Goal: Information Seeking & Learning: Learn about a topic

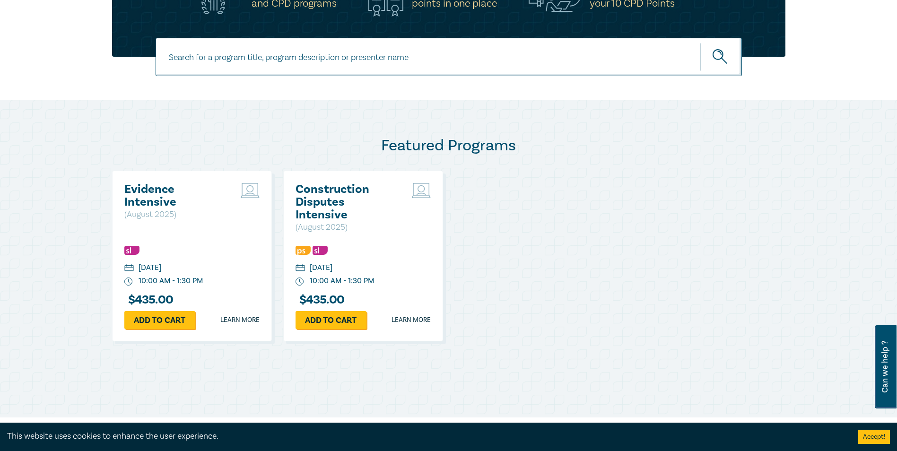
scroll to position [378, 0]
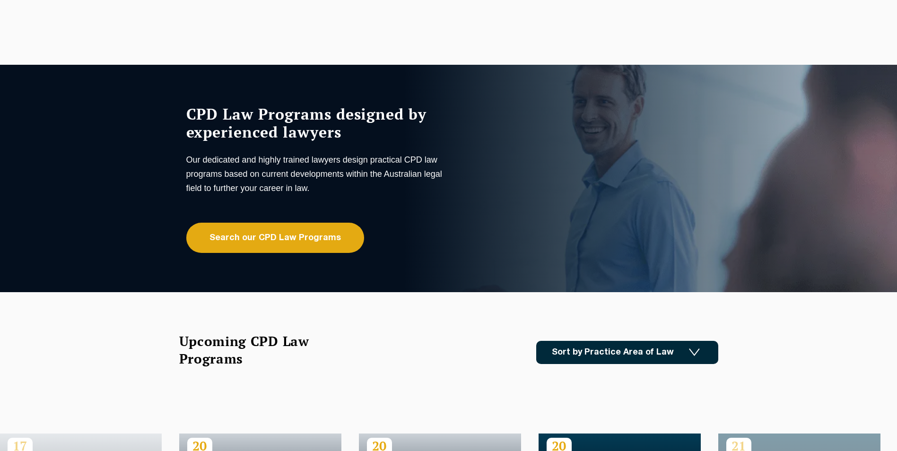
scroll to position [96, 0]
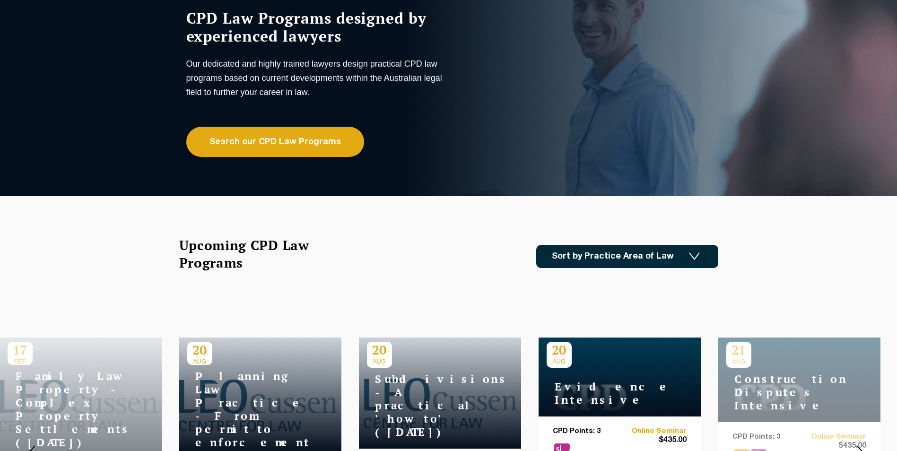
click at [599, 251] on link "Sort by Practice Area of Law" at bounding box center [627, 256] width 182 height 23
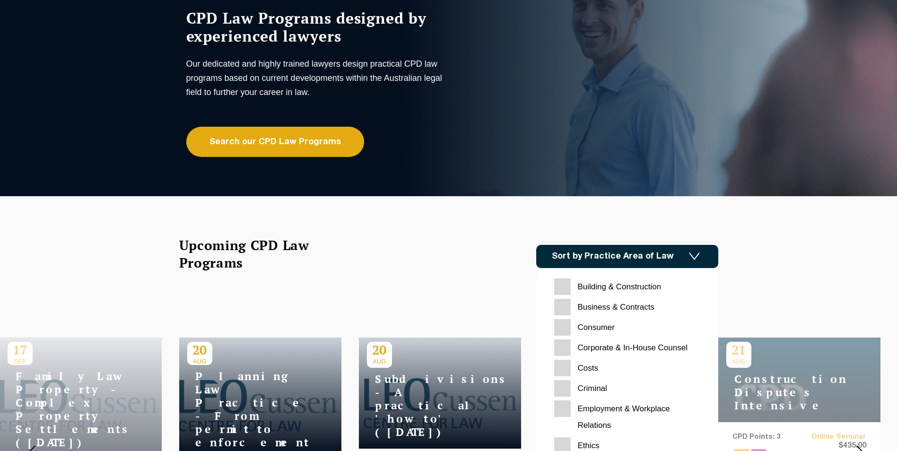
click at [564, 308] on Contracts "Business & Contracts" at bounding box center [627, 307] width 146 height 17
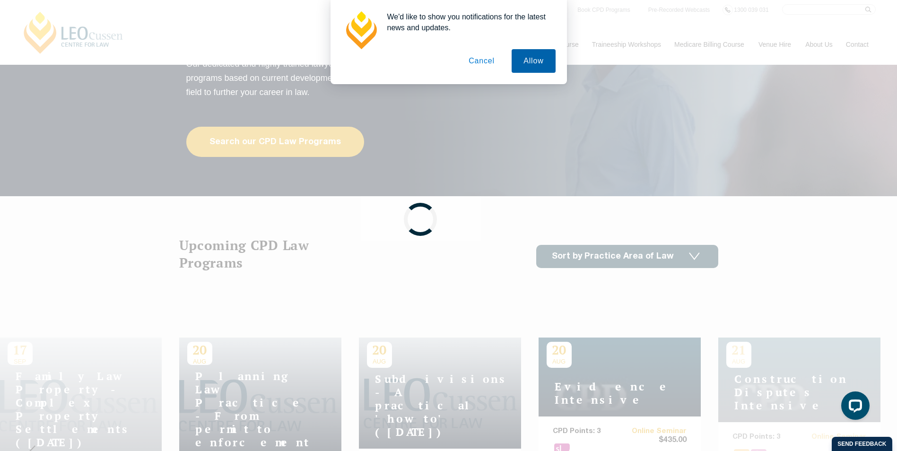
click at [520, 56] on button "Allow" at bounding box center [534, 61] width 44 height 24
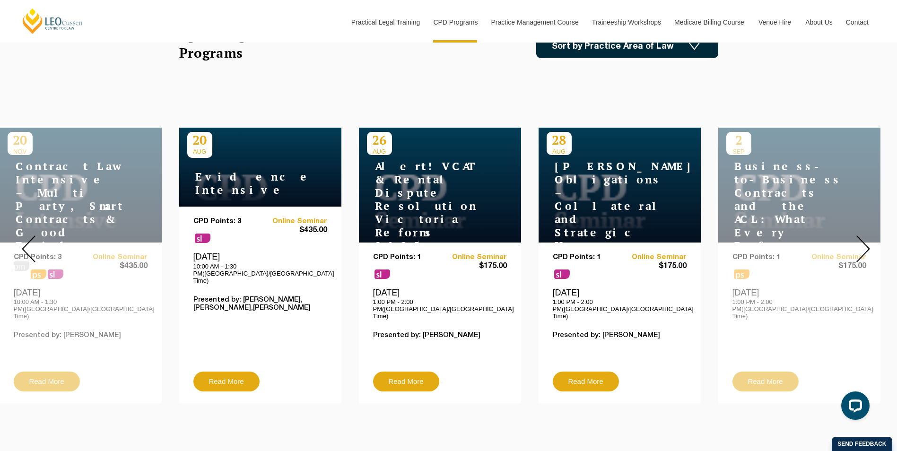
scroll to position [333, 0]
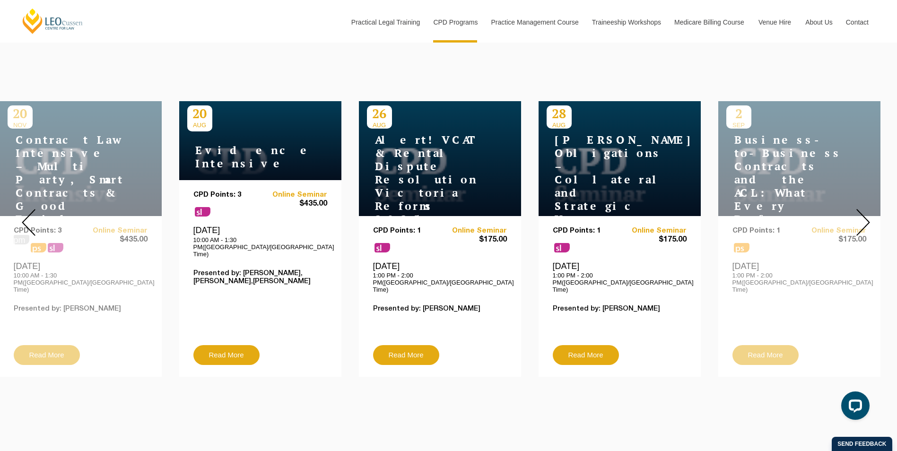
click at [100, 312] on div "20 NOV Contract Law Intensive – Multi Party, Smart Contracts & Good Faith pm ps…" at bounding box center [81, 239] width 162 height 276
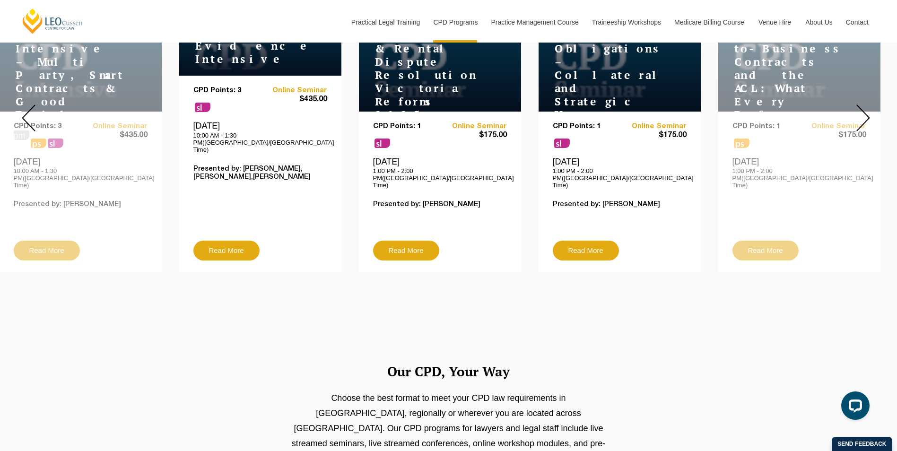
scroll to position [380, 0]
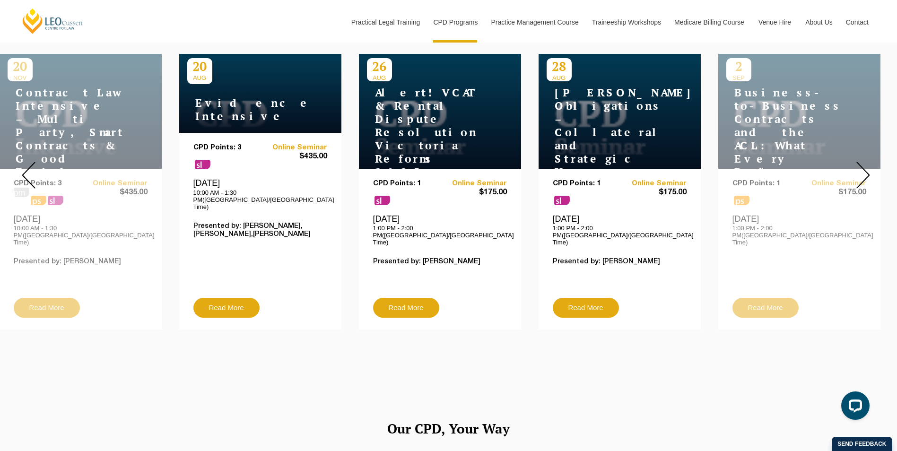
click at [861, 162] on img at bounding box center [864, 175] width 14 height 27
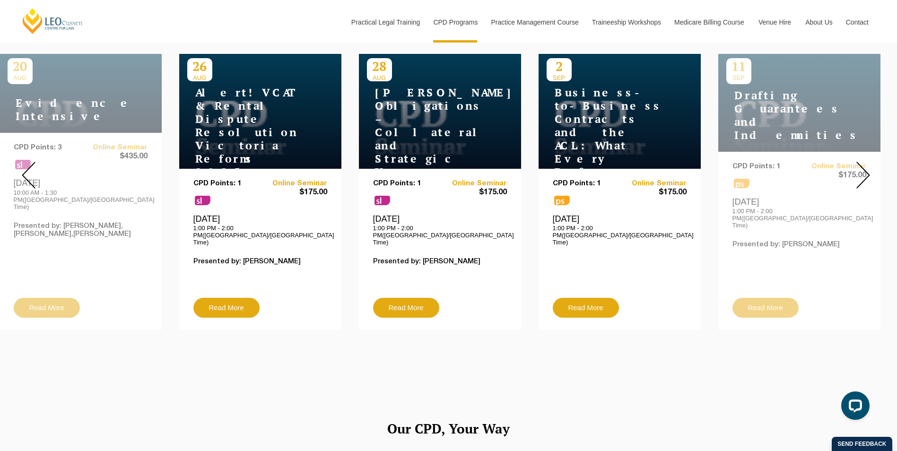
click at [866, 162] on img at bounding box center [864, 175] width 14 height 27
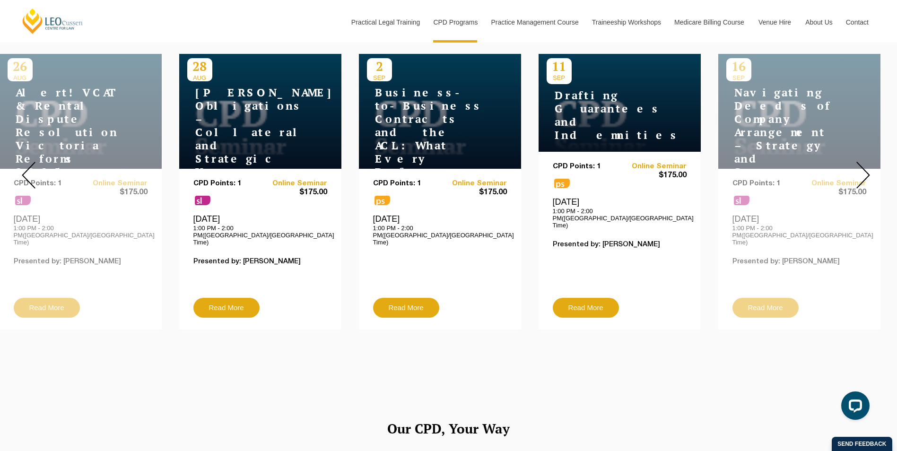
click at [866, 162] on img at bounding box center [864, 175] width 14 height 27
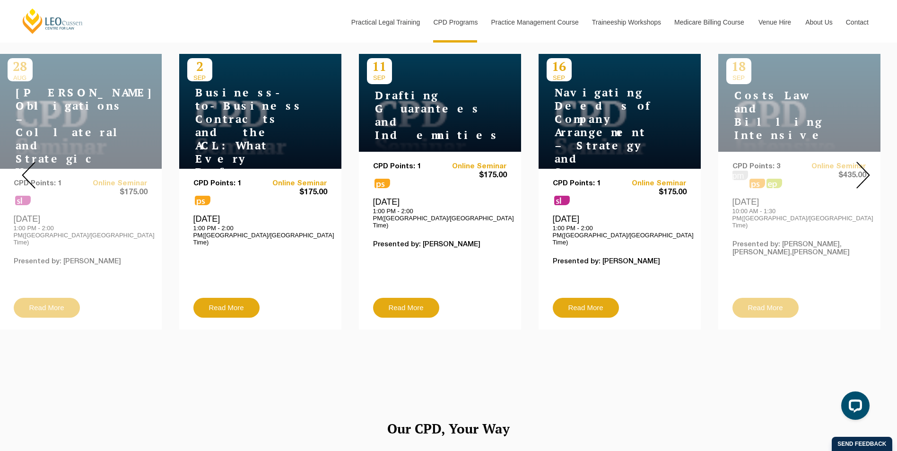
click at [866, 162] on img at bounding box center [864, 175] width 14 height 27
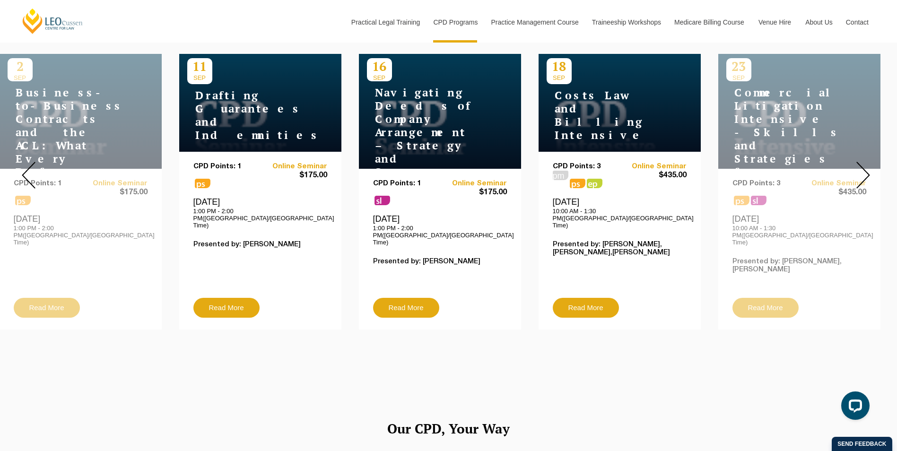
click at [866, 162] on img at bounding box center [864, 175] width 14 height 27
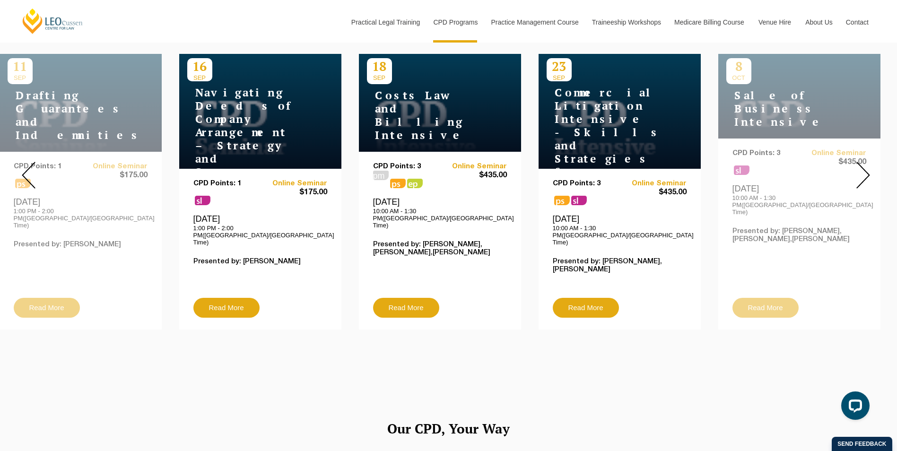
click at [866, 162] on img at bounding box center [864, 175] width 14 height 27
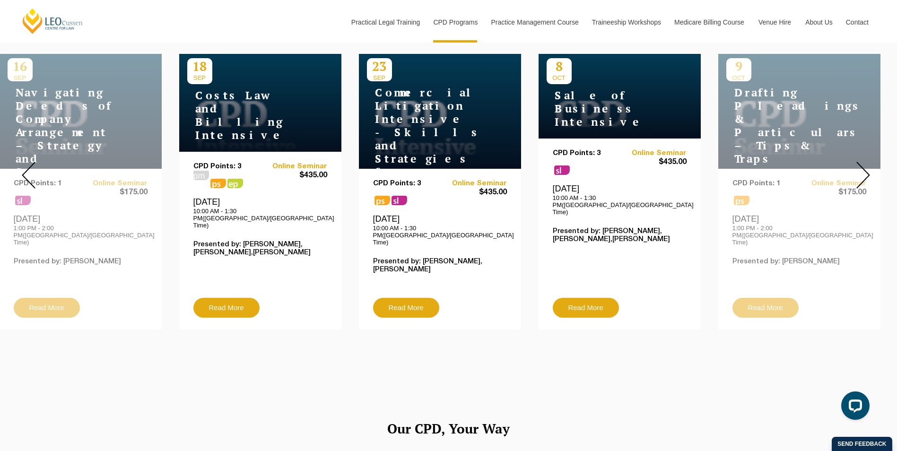
click at [866, 162] on img at bounding box center [864, 175] width 14 height 27
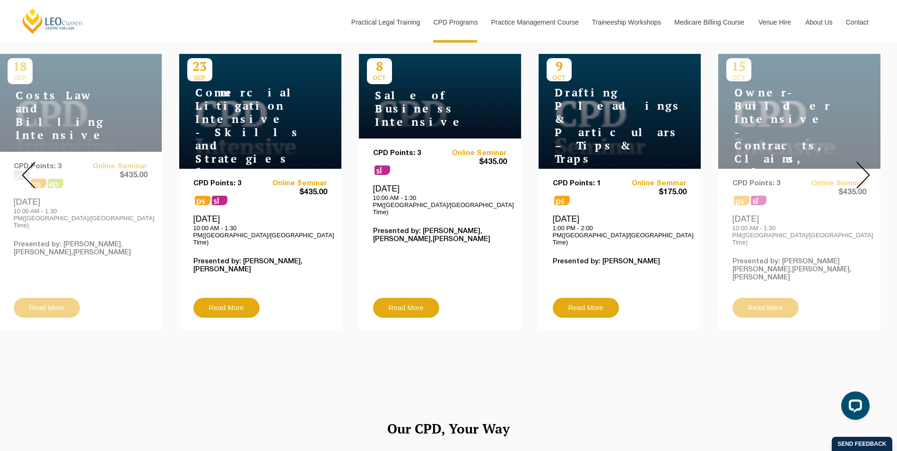
click at [866, 162] on img at bounding box center [864, 175] width 14 height 27
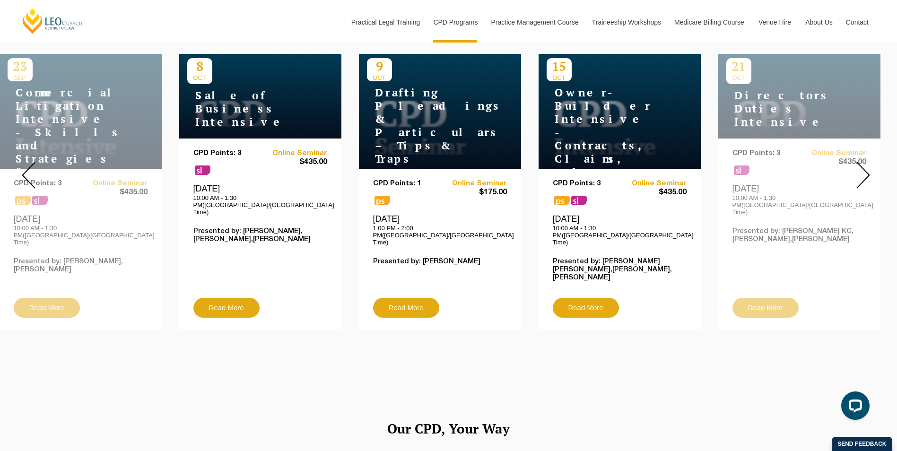
click at [866, 162] on img at bounding box center [864, 175] width 14 height 27
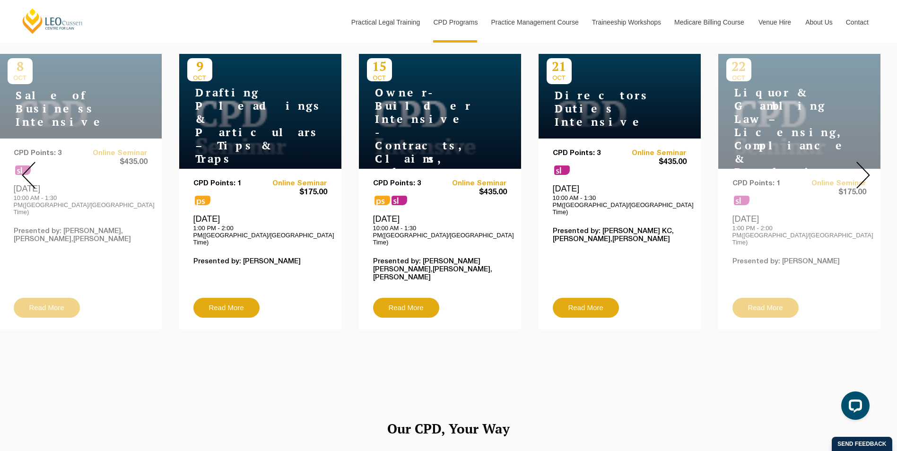
click at [866, 162] on img at bounding box center [864, 175] width 14 height 27
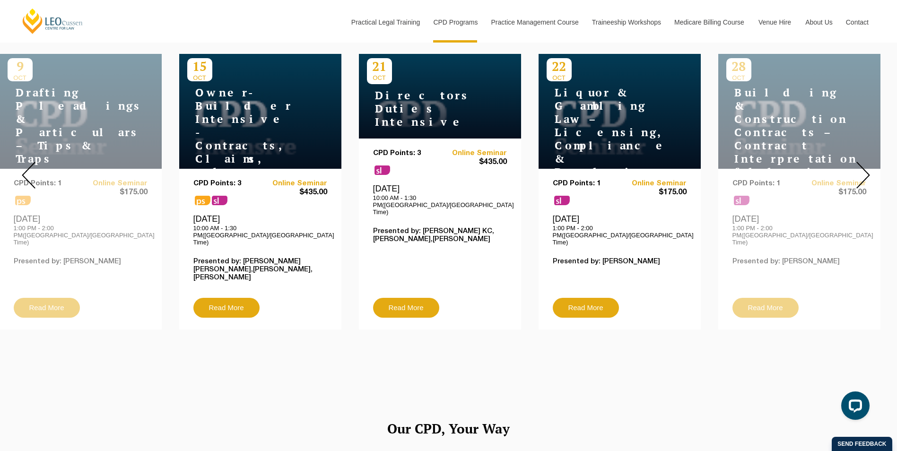
click at [866, 162] on img at bounding box center [864, 175] width 14 height 27
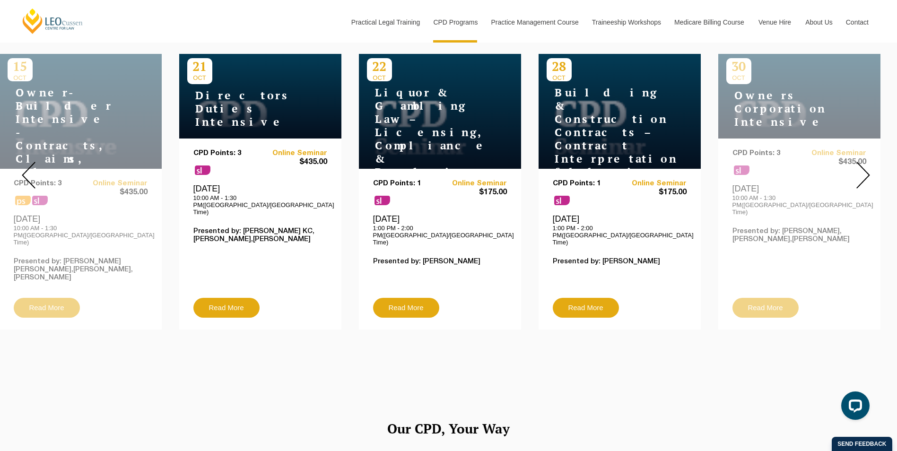
click at [866, 162] on img at bounding box center [864, 175] width 14 height 27
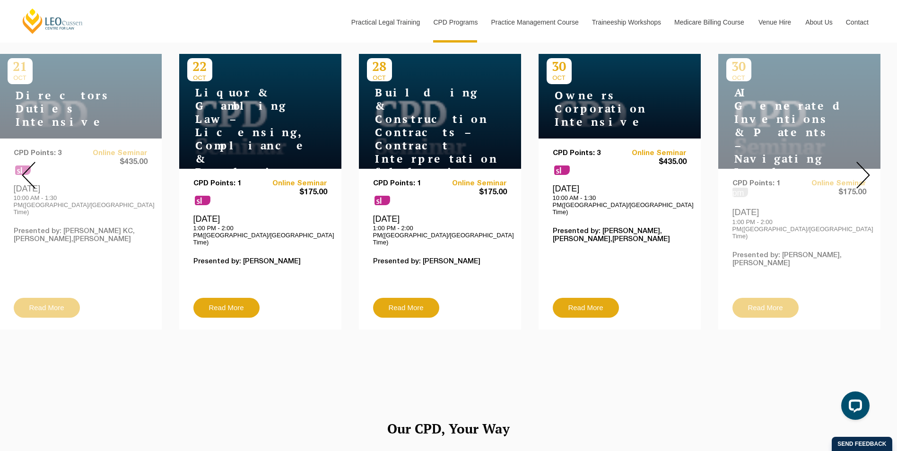
click at [866, 162] on img at bounding box center [864, 175] width 14 height 27
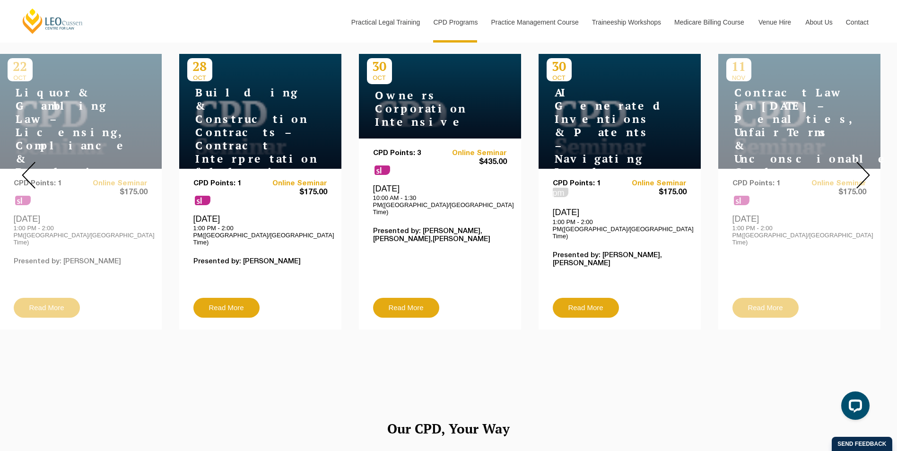
click at [866, 162] on img at bounding box center [864, 175] width 14 height 27
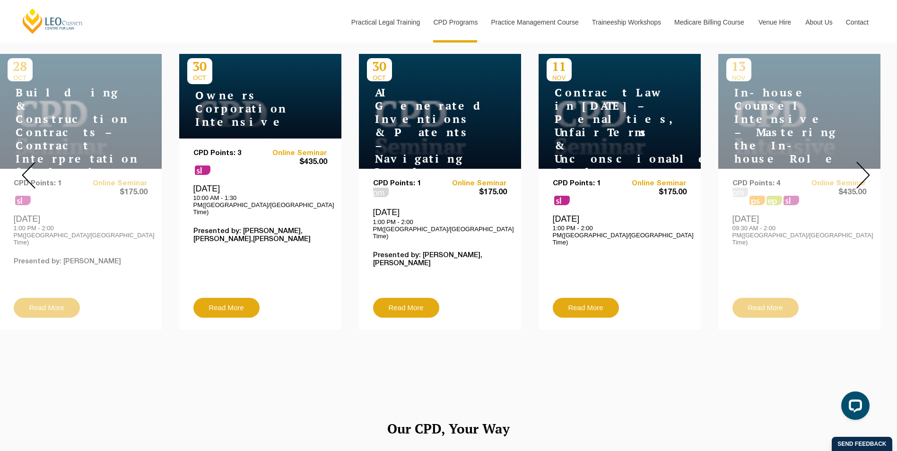
click at [866, 162] on img at bounding box center [864, 175] width 14 height 27
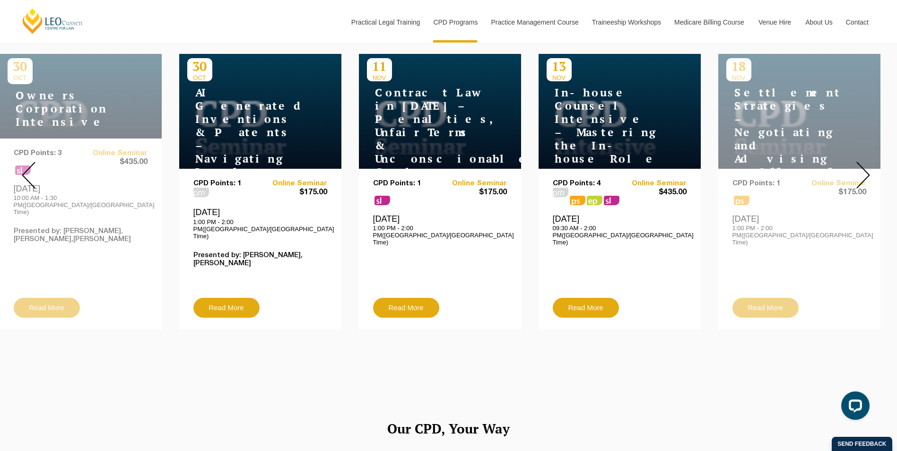
click at [866, 162] on img at bounding box center [864, 175] width 14 height 27
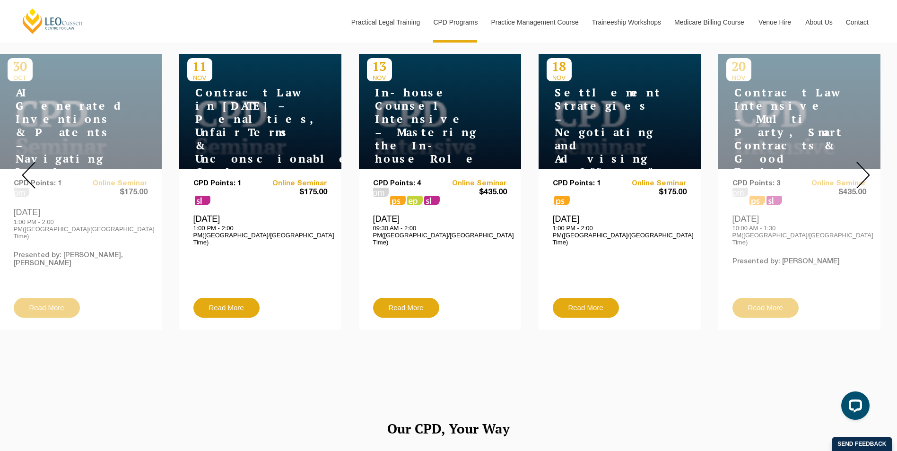
click at [866, 162] on img at bounding box center [864, 175] width 14 height 27
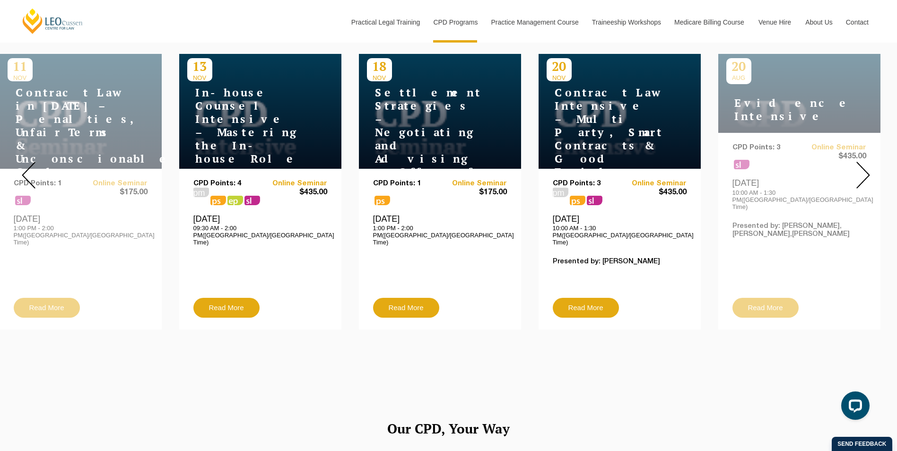
click at [867, 162] on img at bounding box center [864, 175] width 14 height 27
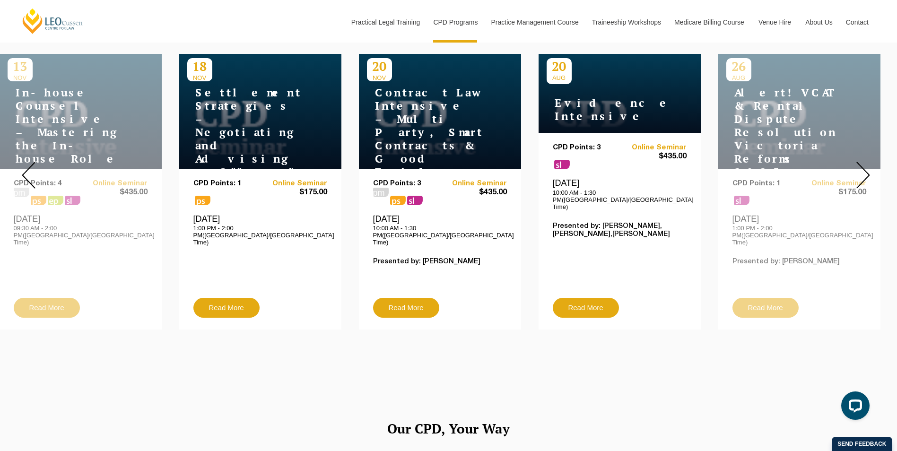
click at [866, 162] on img at bounding box center [864, 175] width 14 height 27
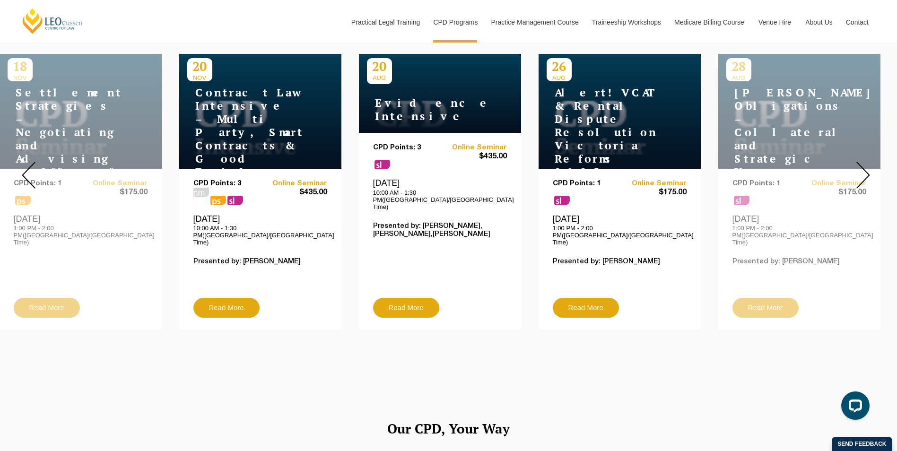
click at [865, 162] on img at bounding box center [864, 175] width 14 height 27
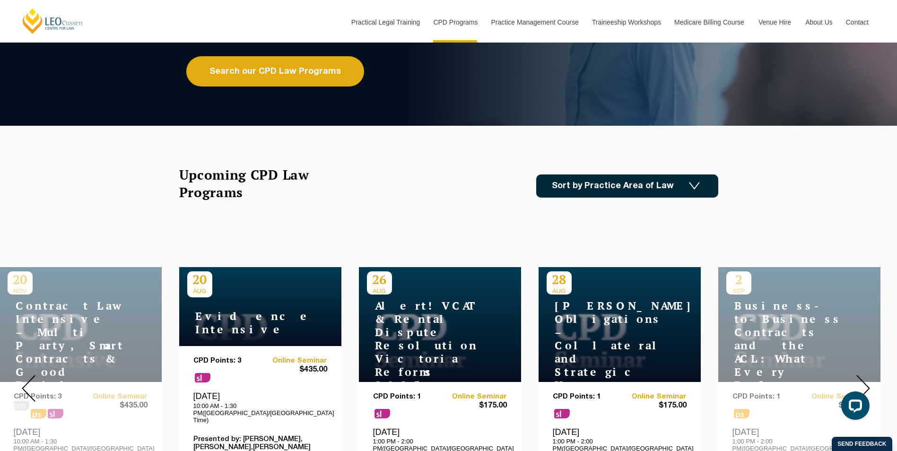
scroll to position [191, 0]
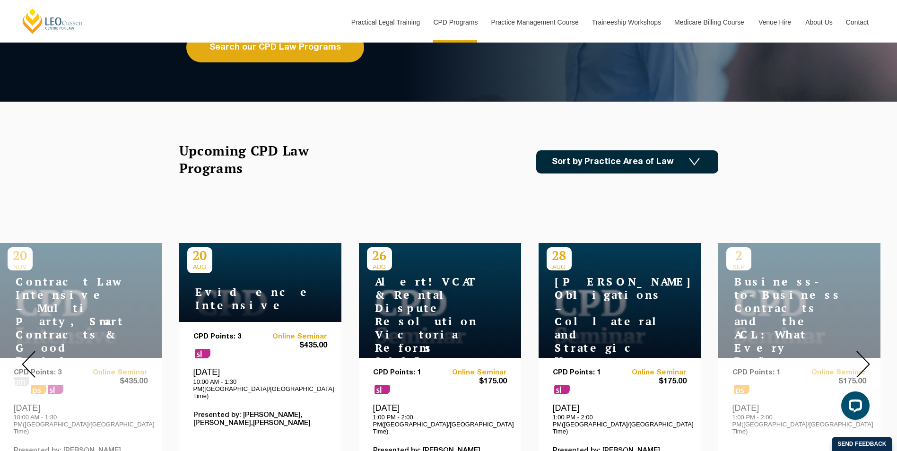
click at [625, 167] on link "Sort by Practice Area of Law" at bounding box center [627, 161] width 182 height 23
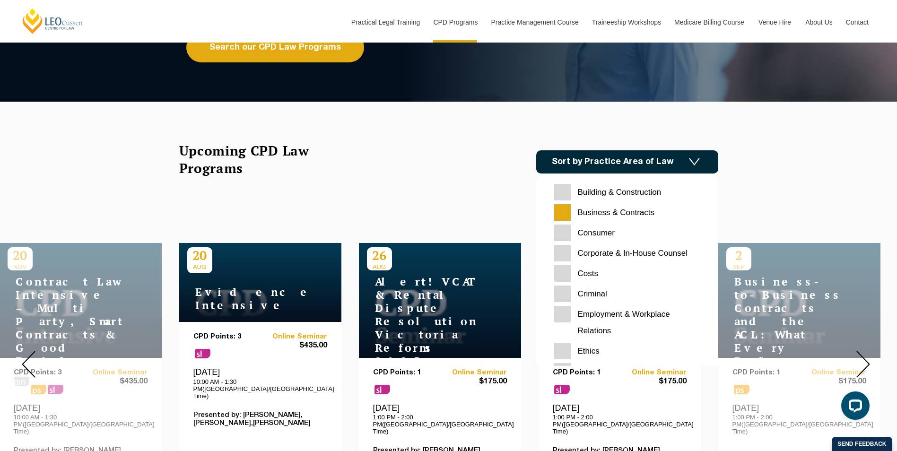
click at [566, 236] on input "Consumer" at bounding box center [627, 233] width 146 height 17
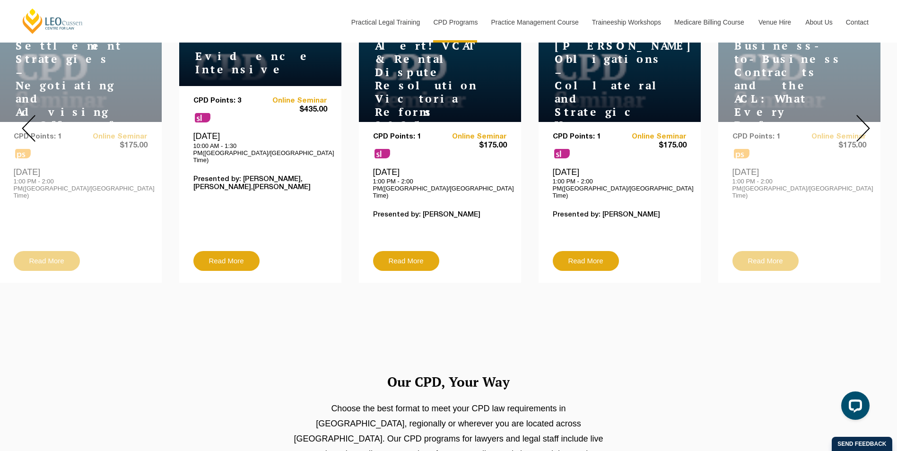
scroll to position [427, 0]
click at [862, 114] on img at bounding box center [864, 127] width 14 height 27
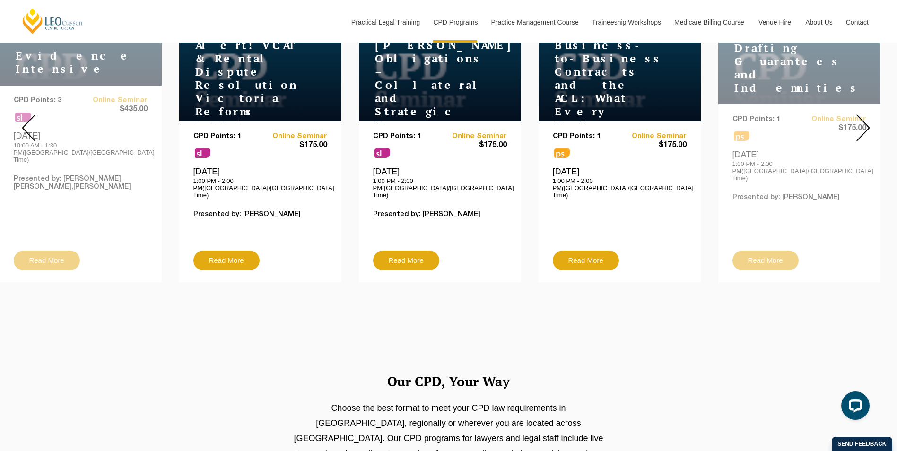
click at [861, 114] on img at bounding box center [864, 127] width 14 height 27
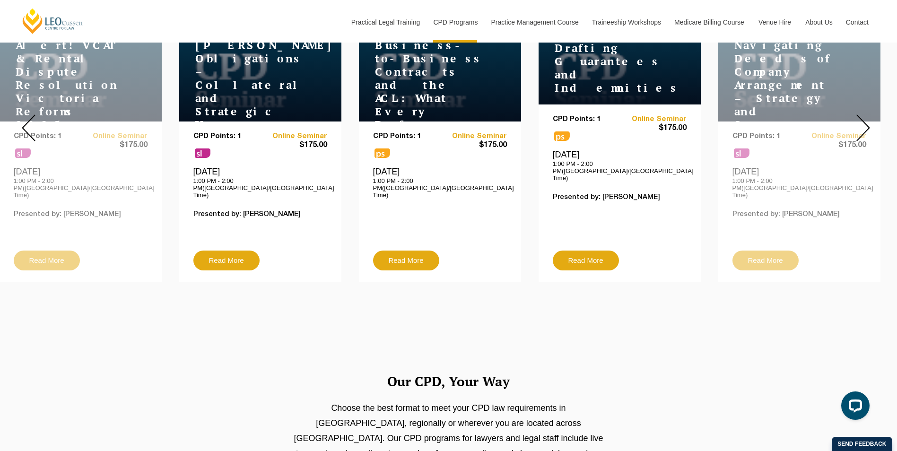
click at [574, 193] on p "Presented by: Caroline Skeoch" at bounding box center [620, 197] width 134 height 8
click at [615, 161] on div "CPD Points: 1 ps Online Seminar $175.00" at bounding box center [620, 182] width 134 height 135
click at [588, 251] on link "Read More" at bounding box center [586, 261] width 66 height 20
click at [589, 251] on link "Read More" at bounding box center [586, 261] width 66 height 20
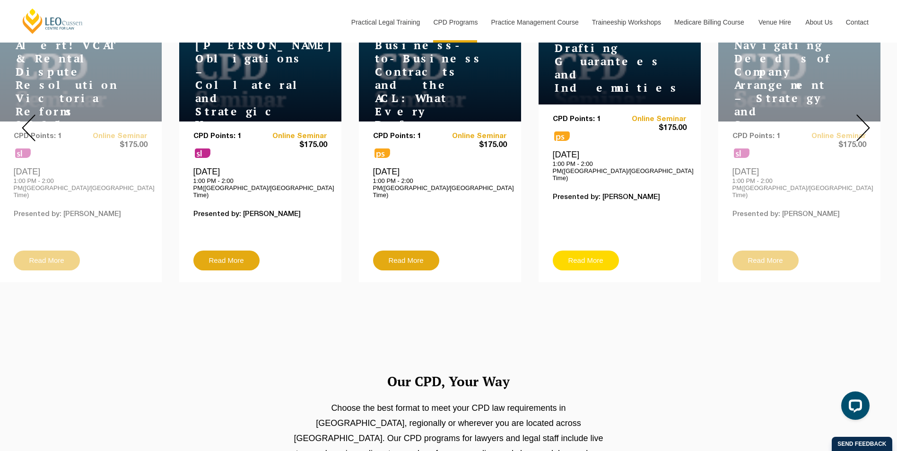
click at [589, 251] on link "Read More" at bounding box center [586, 261] width 66 height 20
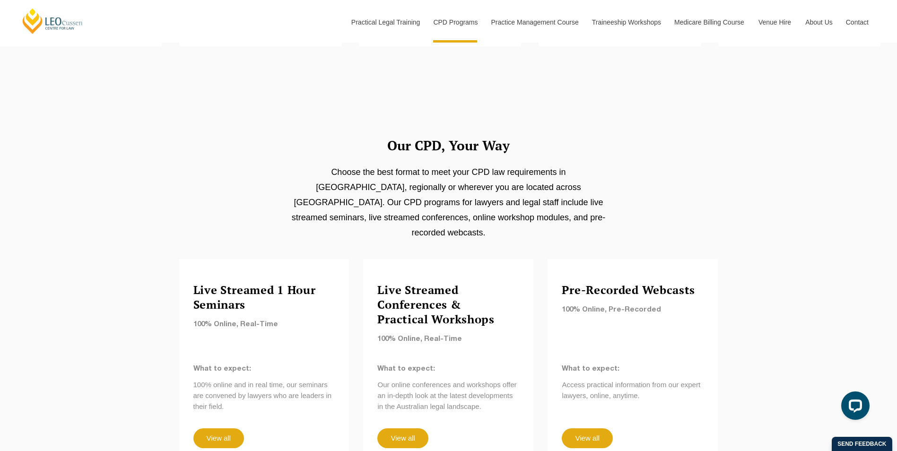
scroll to position [664, 0]
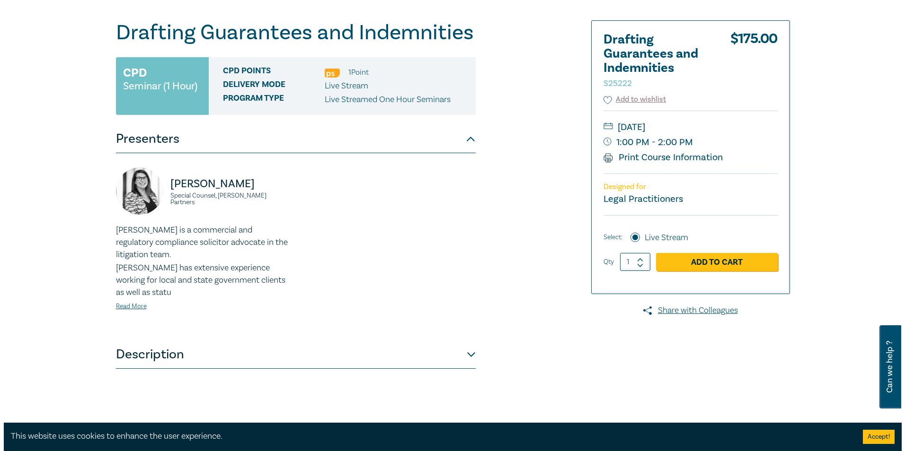
scroll to position [95, 0]
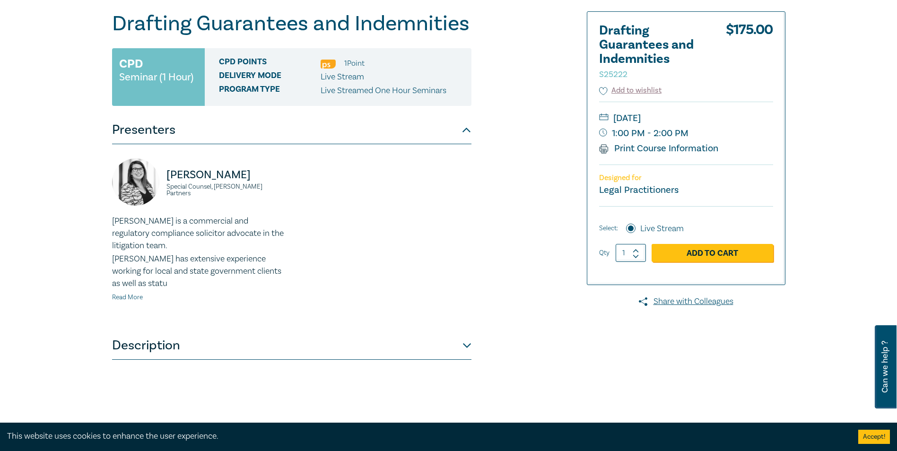
click at [127, 296] on link "Read More" at bounding box center [127, 297] width 31 height 9
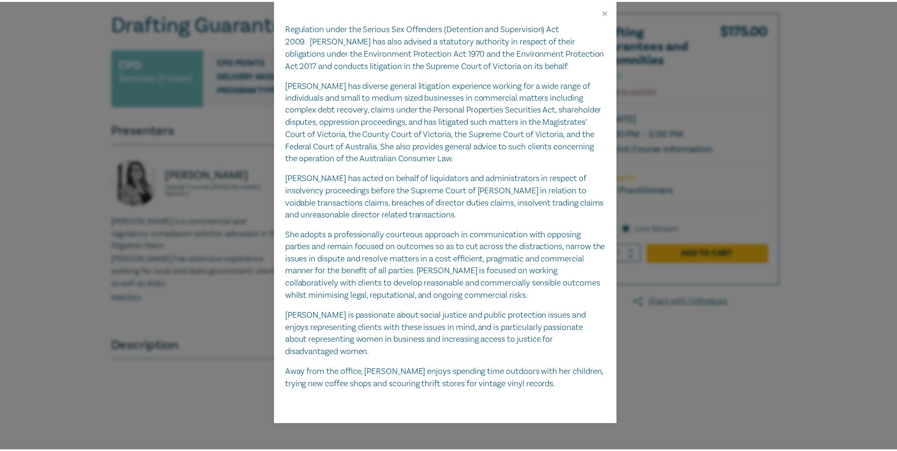
scroll to position [176, 0]
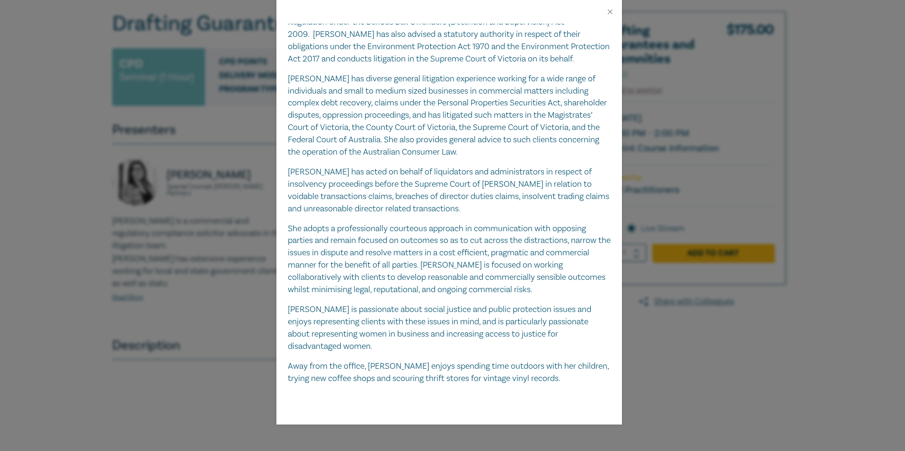
click at [220, 285] on div "[PERSON_NAME] Special Counsel, [PERSON_NAME] Partners [PERSON_NAME] is a commer…" at bounding box center [452, 225] width 905 height 451
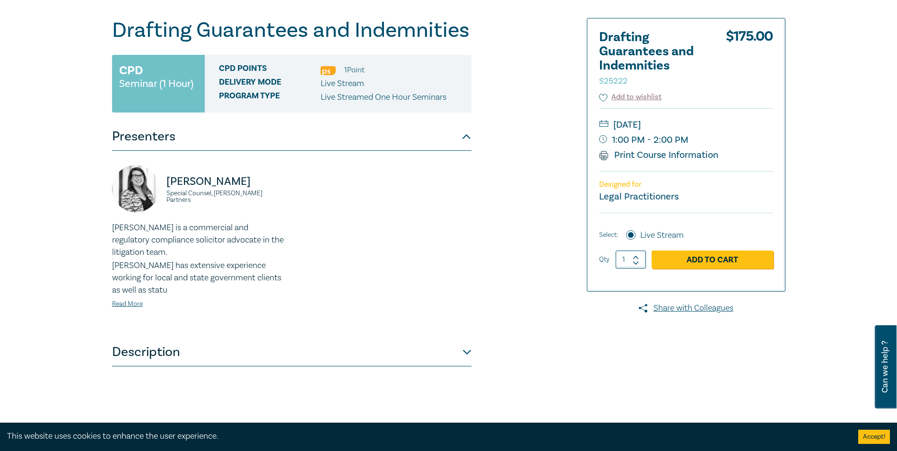
scroll to position [0, 0]
